Goal: Connect with others: Connect with others

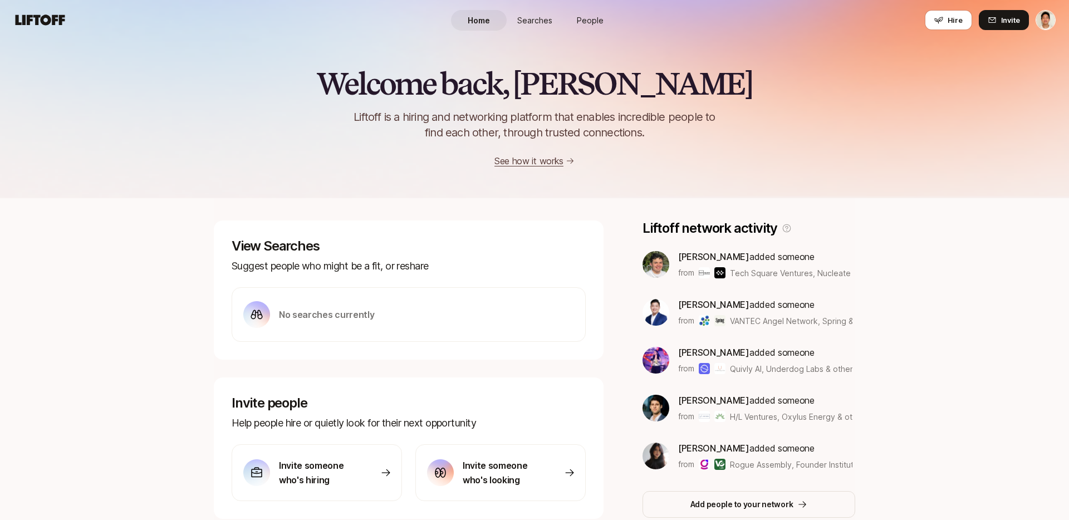
click at [588, 20] on span "People" at bounding box center [590, 20] width 27 height 12
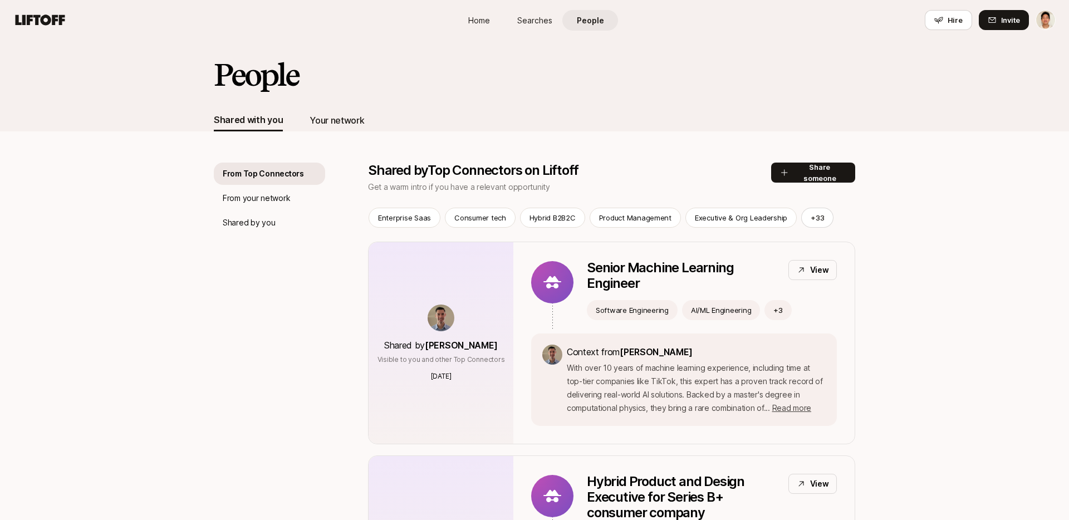
click at [335, 120] on div "Your network" at bounding box center [337, 120] width 55 height 14
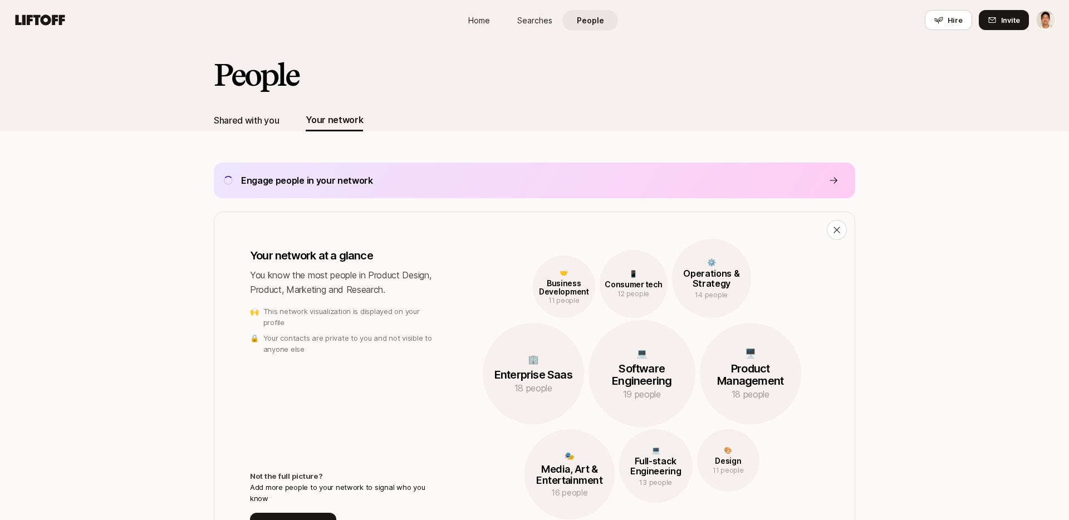
click at [255, 120] on div "Shared with you" at bounding box center [246, 120] width 65 height 14
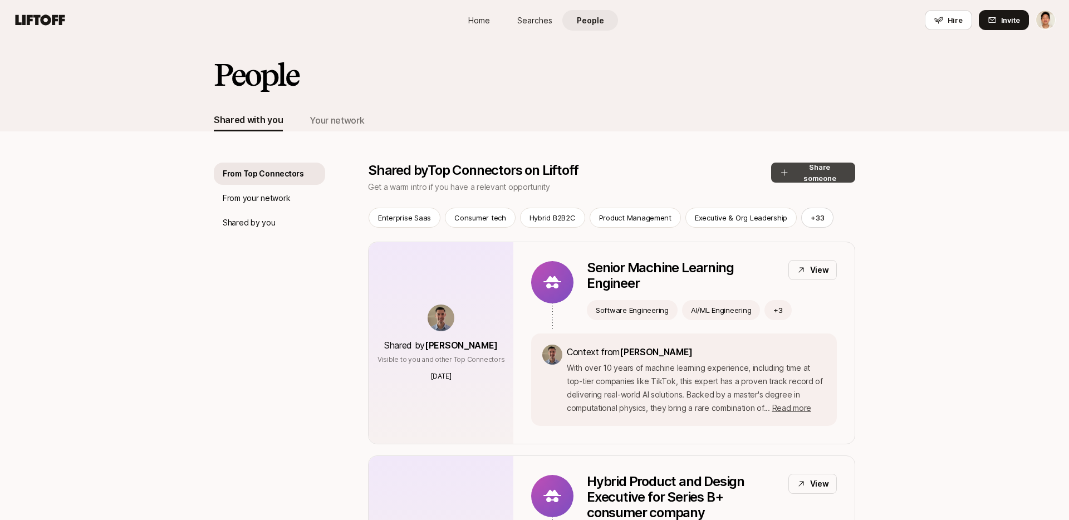
click at [819, 178] on button "Share someone" at bounding box center [813, 173] width 84 height 20
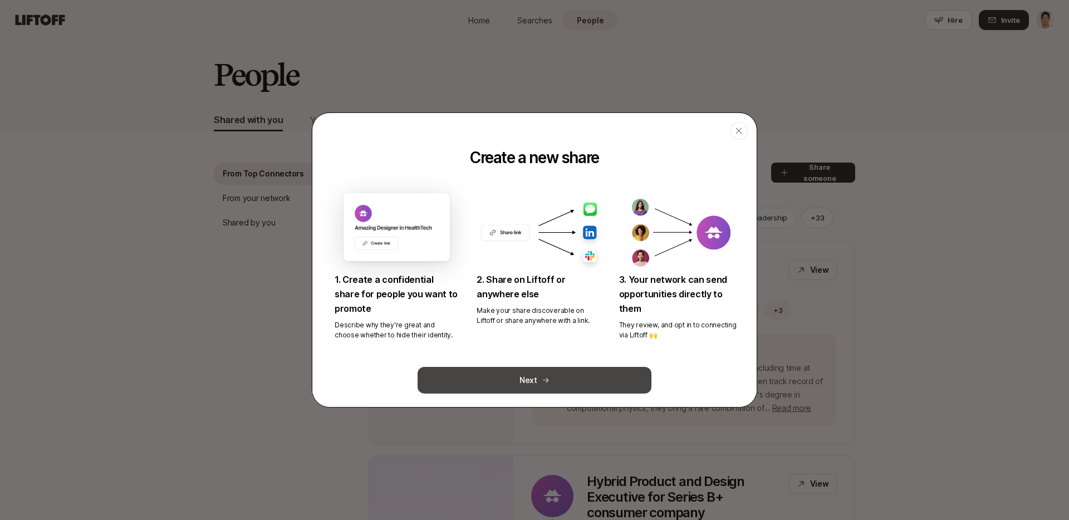
click at [565, 386] on button "Next" at bounding box center [535, 380] width 234 height 27
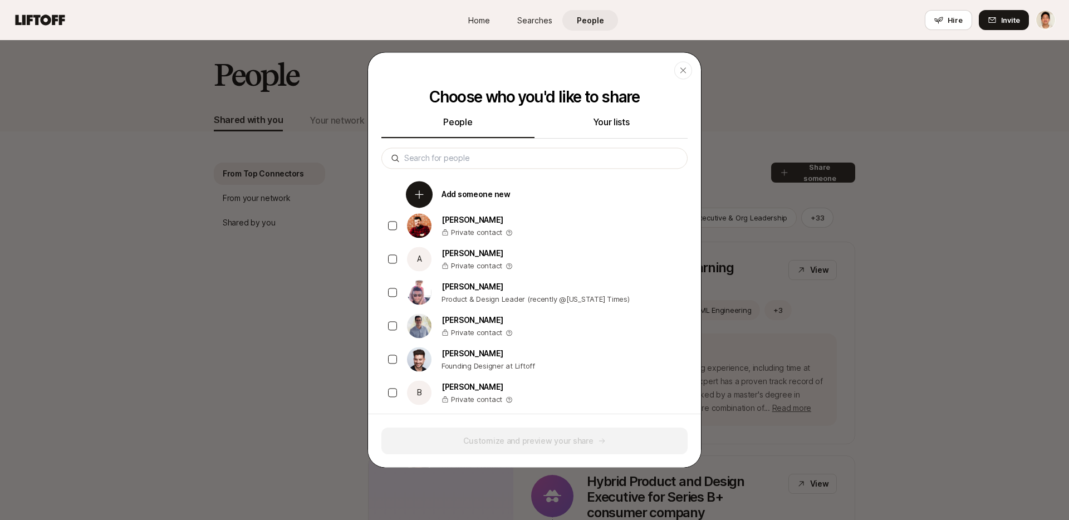
click at [483, 186] on div "Add someone new" at bounding box center [543, 194] width 288 height 33
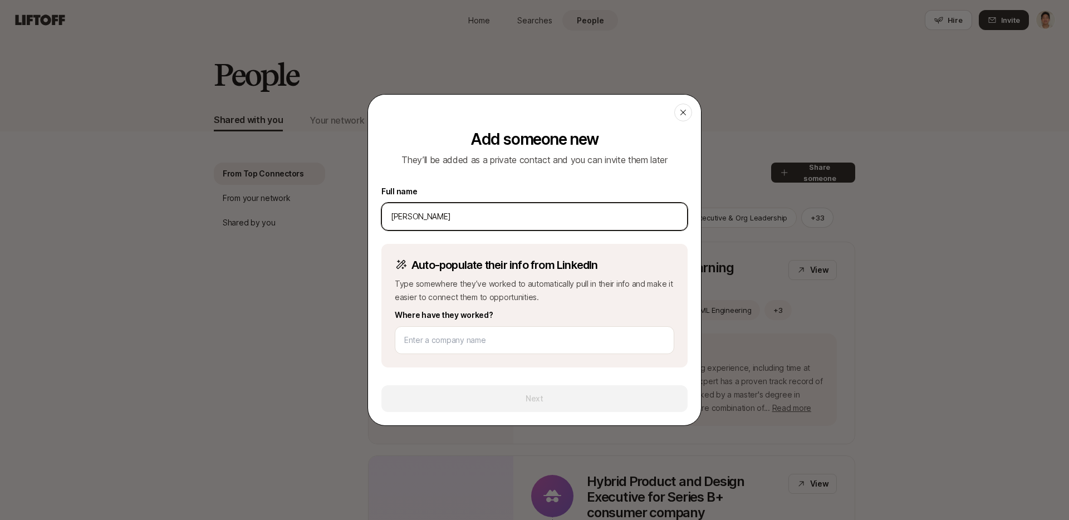
click at [547, 210] on input "[PERSON_NAME]" at bounding box center [534, 216] width 287 height 13
type input "[PERSON_NAME]"
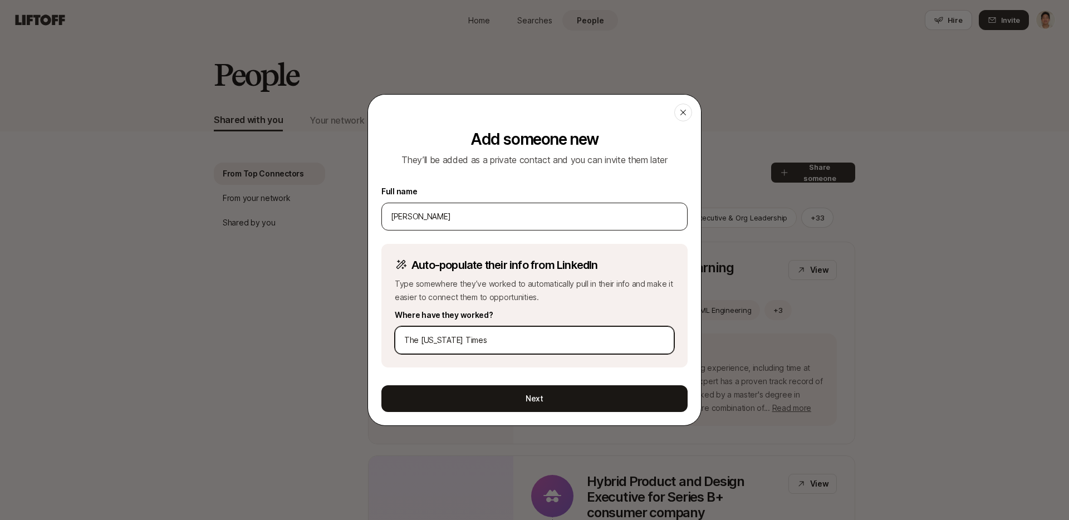
type input "The [US_STATE] Times"
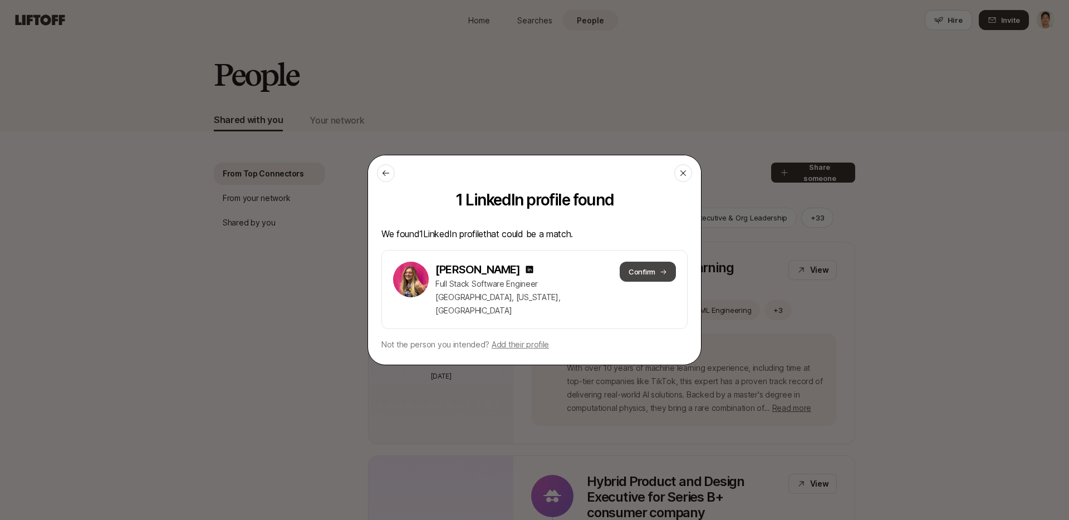
click at [631, 278] on button "Confirm" at bounding box center [648, 272] width 56 height 20
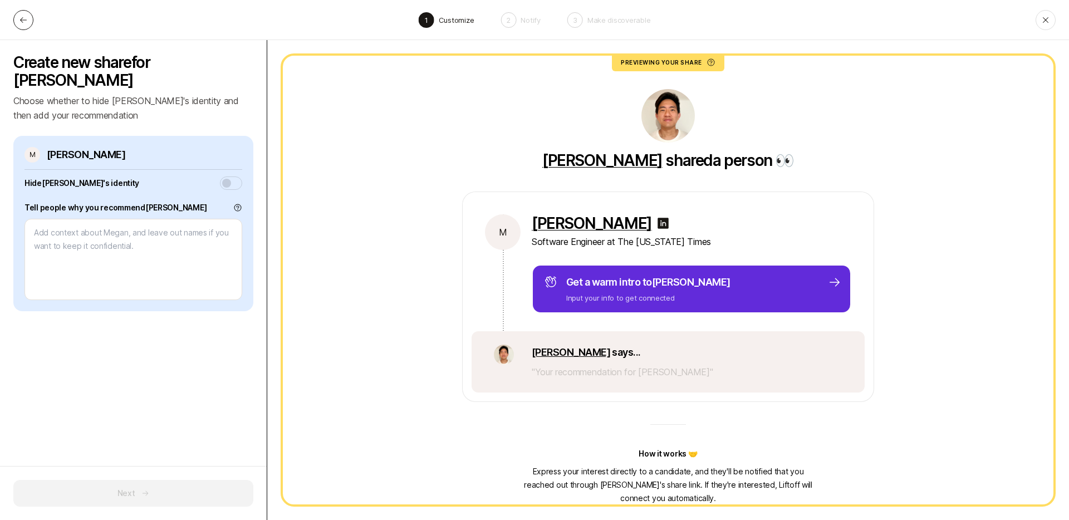
click at [21, 16] on icon at bounding box center [23, 20] width 9 height 9
type textarea "x"
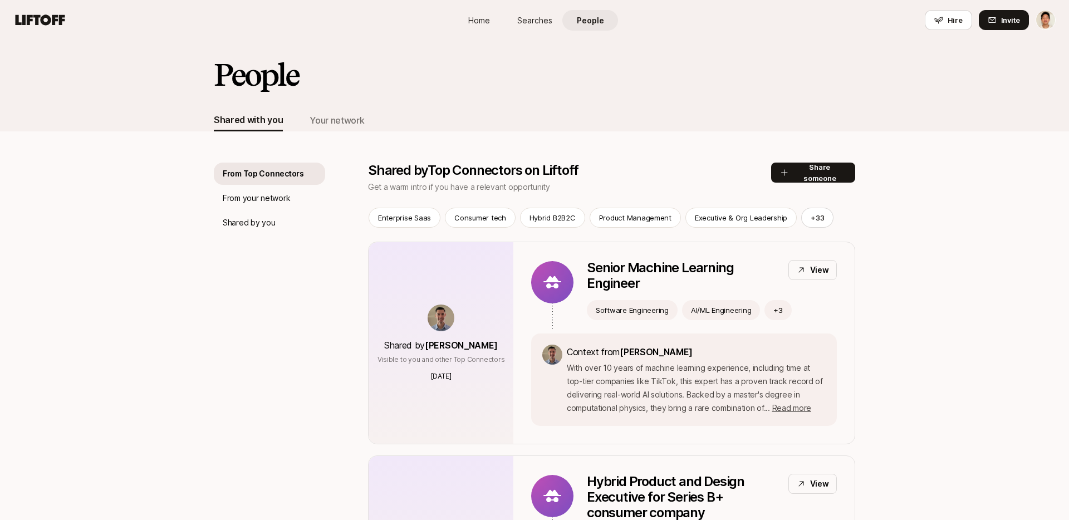
click at [368, 114] on div "Shared with you Your network" at bounding box center [535, 120] width 642 height 22
click at [356, 115] on div "Your network" at bounding box center [337, 120] width 55 height 14
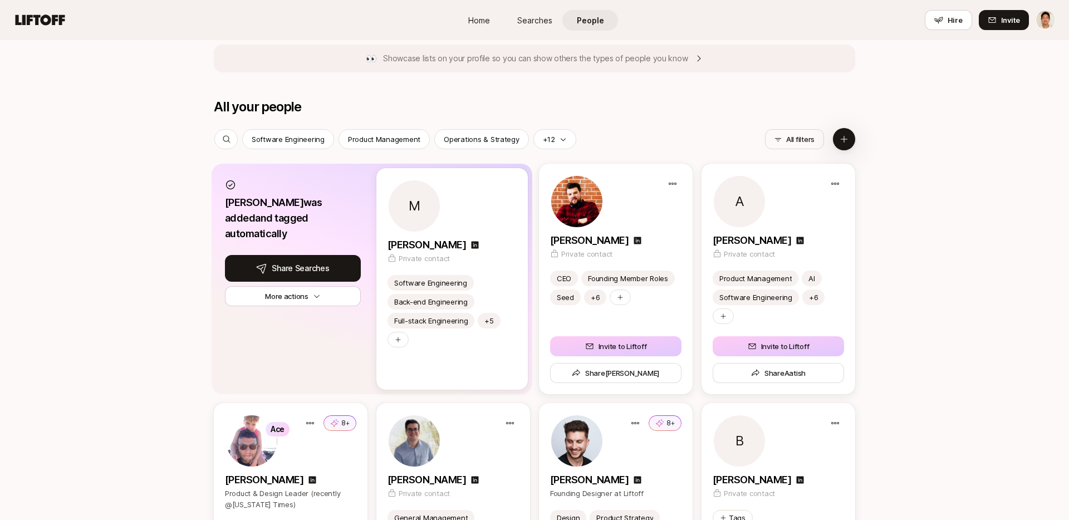
scroll to position [957, 0]
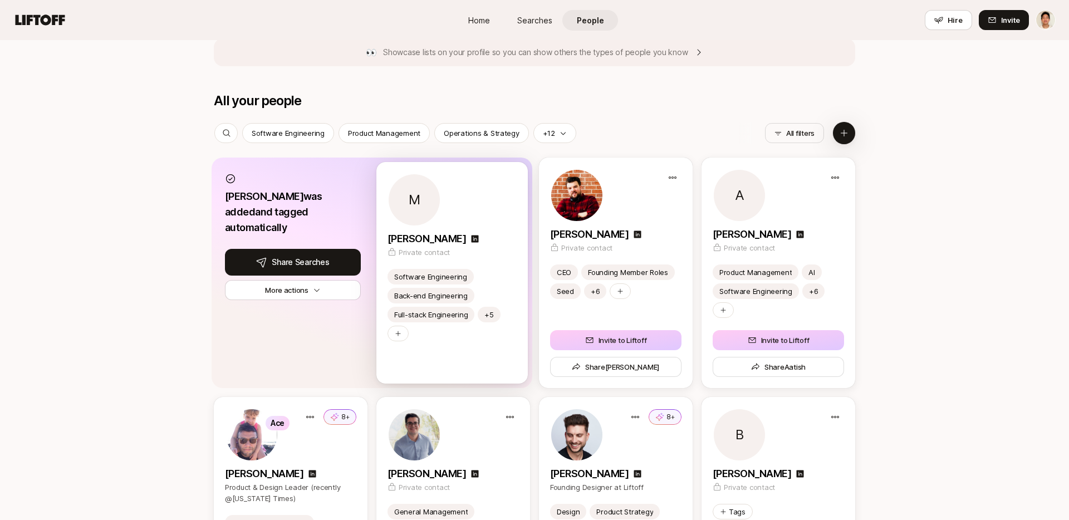
click at [469, 214] on div "M" at bounding box center [452, 199] width 129 height 53
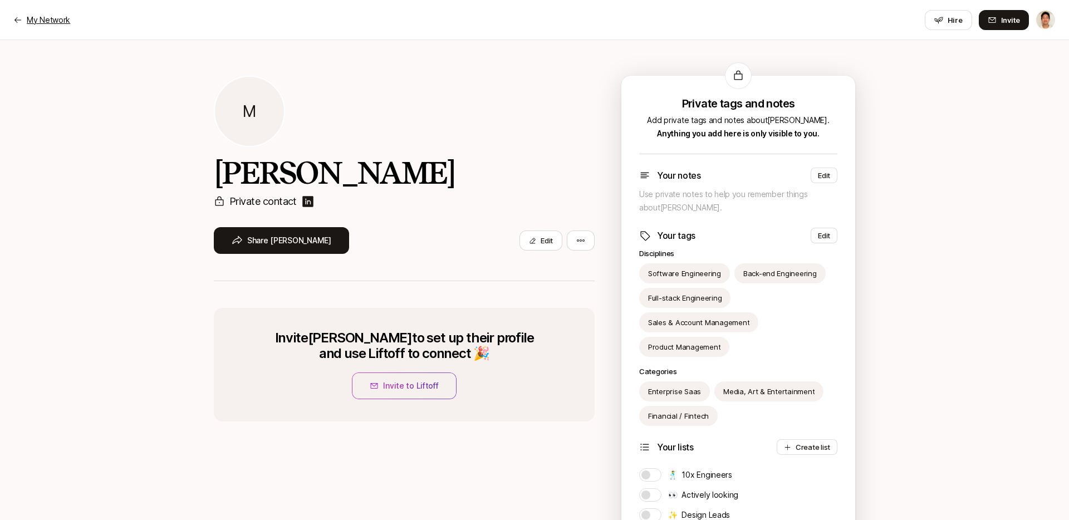
click at [31, 19] on p "My Network" at bounding box center [48, 19] width 43 height 13
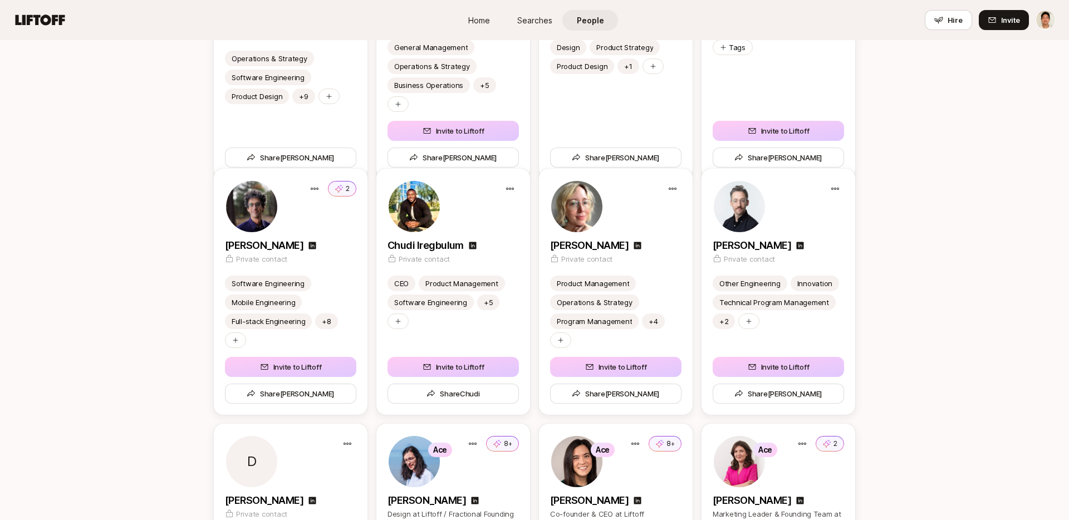
scroll to position [1315, 0]
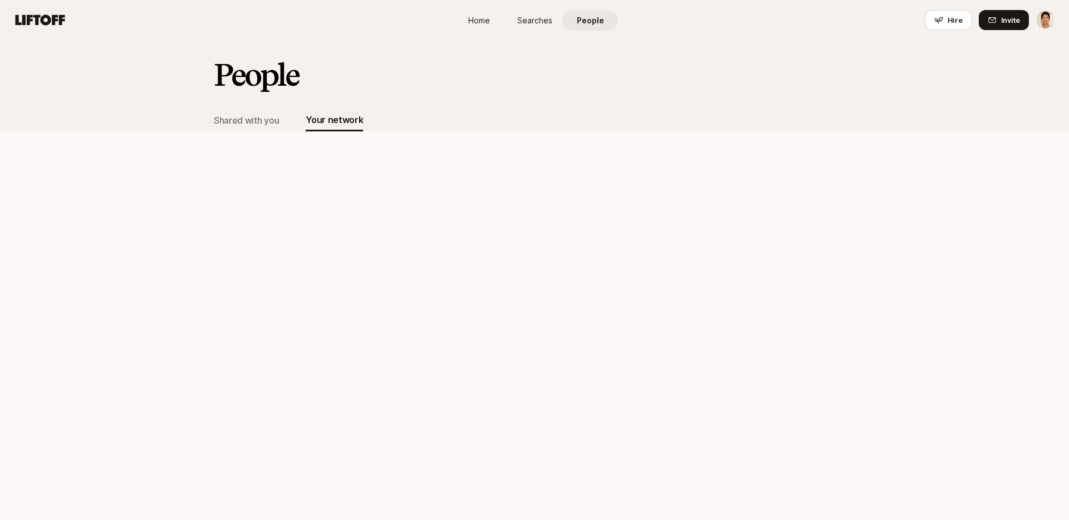
click at [86, 183] on div "People Shared with you Your network" at bounding box center [534, 280] width 1069 height 480
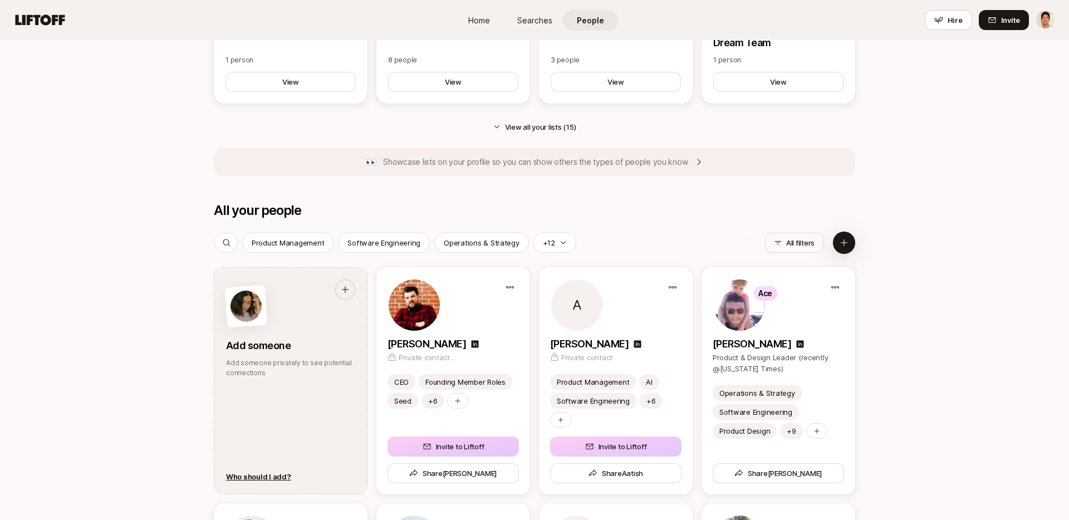
scroll to position [801, 0]
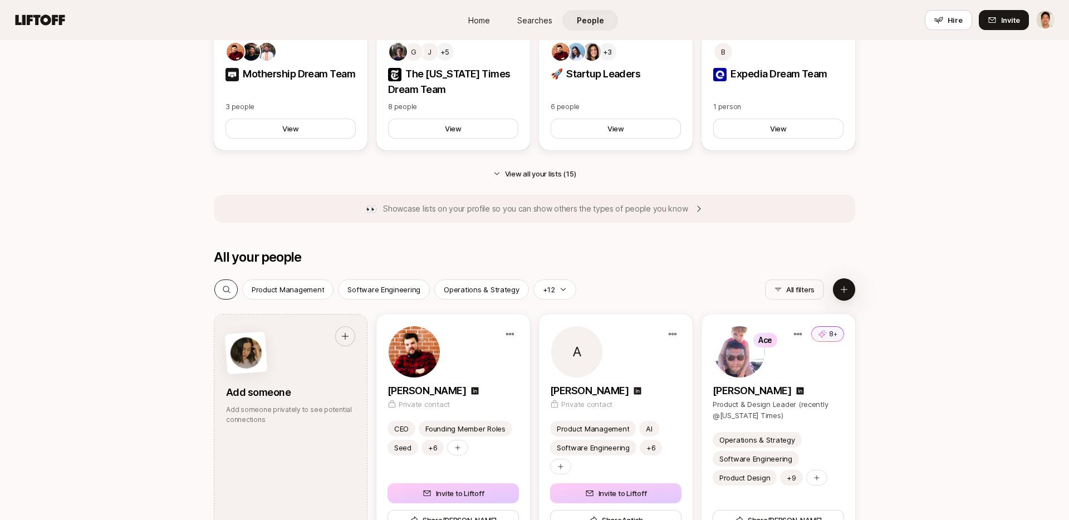
click at [227, 287] on icon at bounding box center [226, 289] width 9 height 9
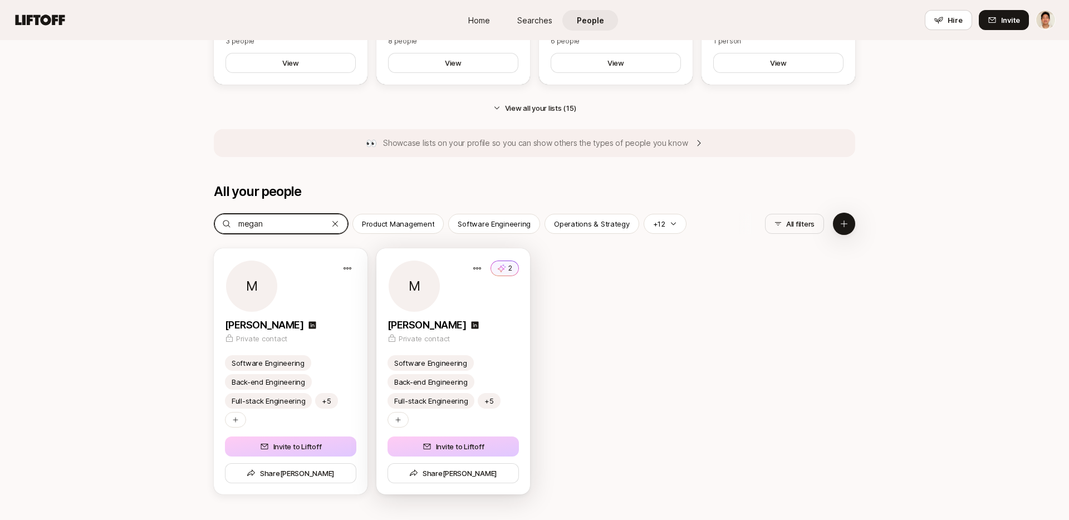
scroll to position [877, 0]
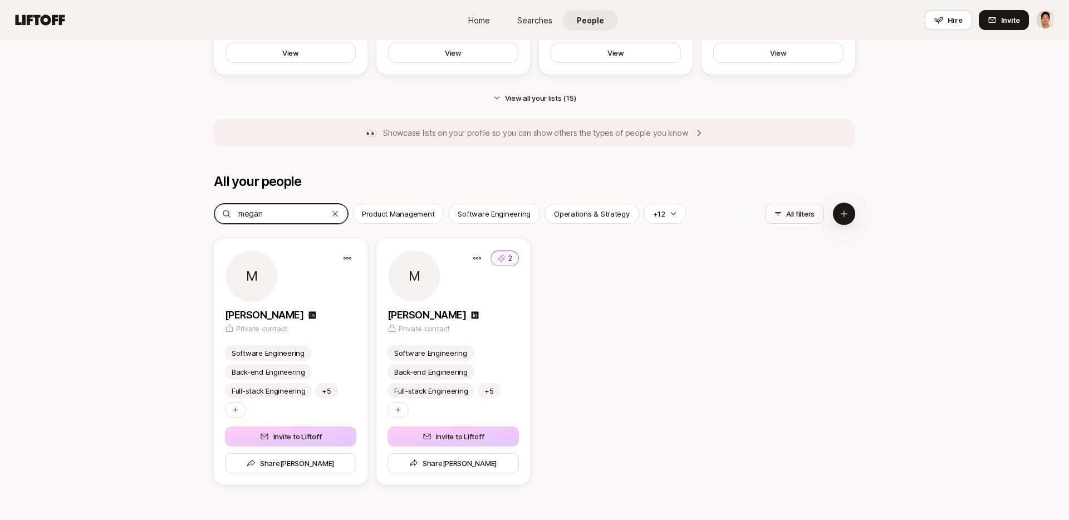
type input "megan"
